Goal: Task Accomplishment & Management: Manage account settings

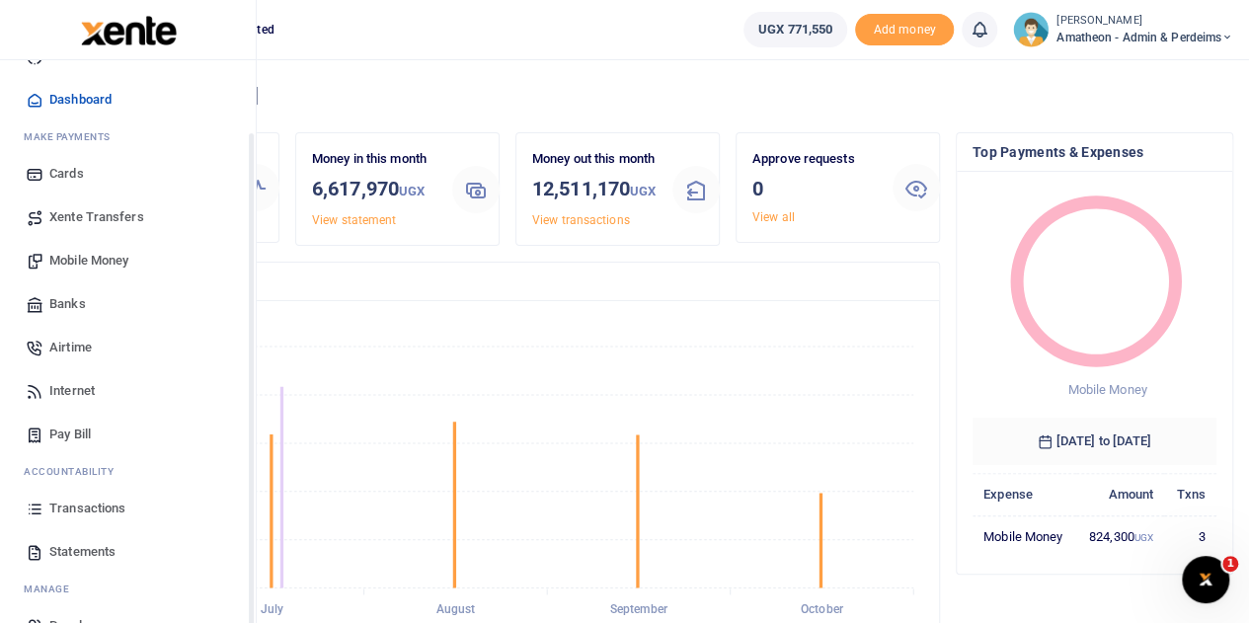
scroll to position [81, 0]
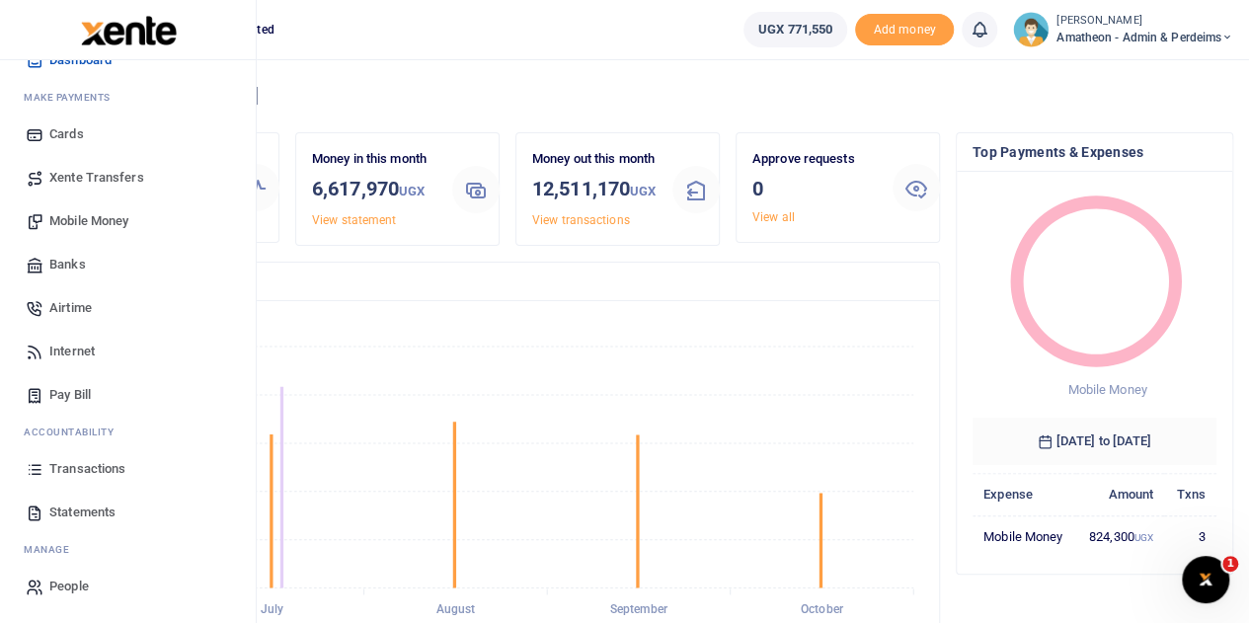
click at [67, 507] on span "Statements" at bounding box center [82, 513] width 66 height 20
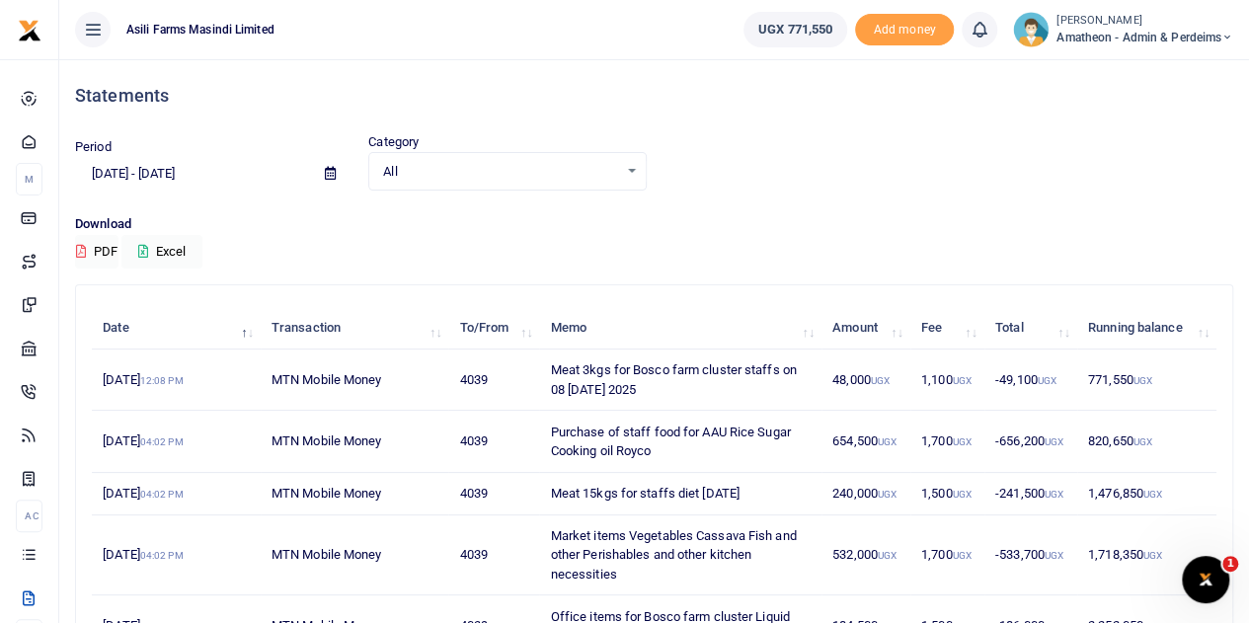
click at [328, 173] on icon at bounding box center [330, 173] width 11 height 13
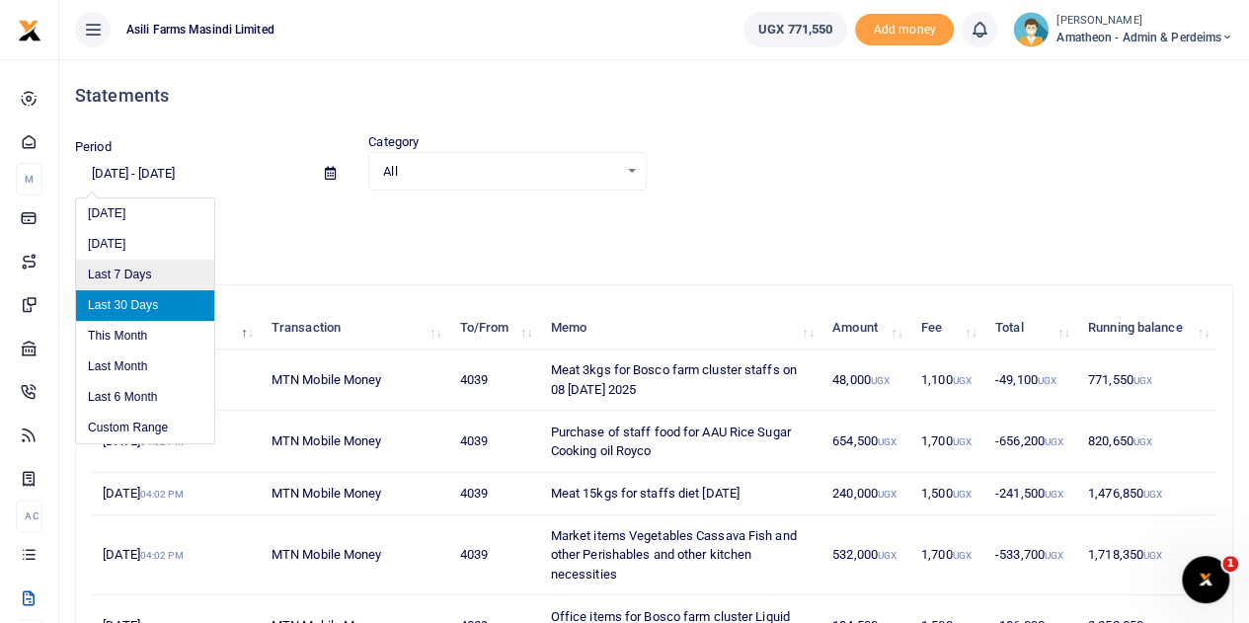
click at [130, 274] on li "Last 7 Days" at bounding box center [145, 275] width 138 height 31
type input "10/04/2025 - 10/10/2025"
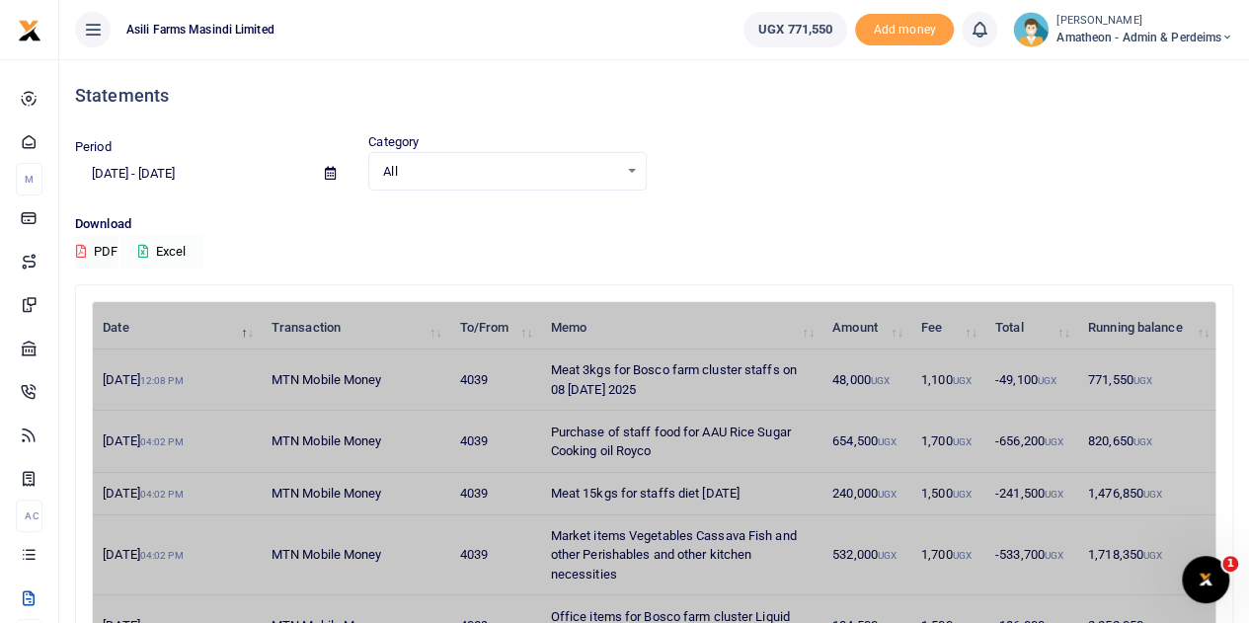
click at [150, 243] on button "Excel" at bounding box center [161, 252] width 81 height 34
